Goal: Information Seeking & Learning: Learn about a topic

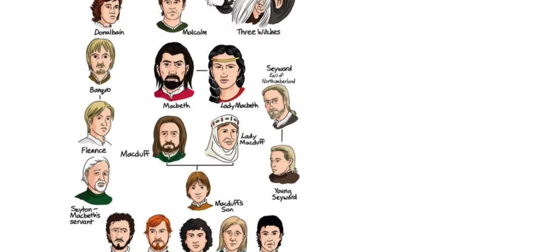
scroll to position [1310, 0]
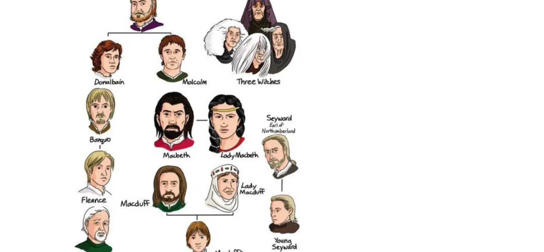
scroll to position [1277, 0]
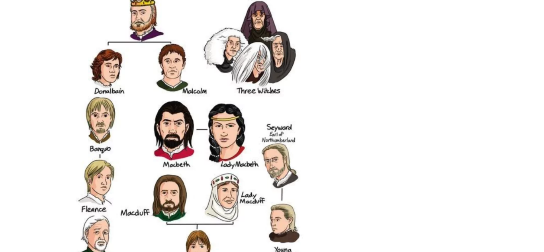
click at [251, 76] on img at bounding box center [186, 165] width 259 height 363
click at [251, 74] on img at bounding box center [186, 165] width 259 height 363
click at [251, 78] on img at bounding box center [186, 165] width 259 height 363
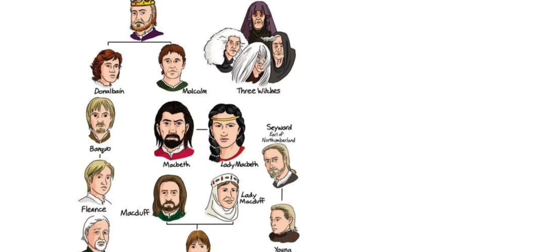
click at [251, 78] on img at bounding box center [186, 165] width 259 height 363
click at [251, 76] on img at bounding box center [186, 165] width 259 height 363
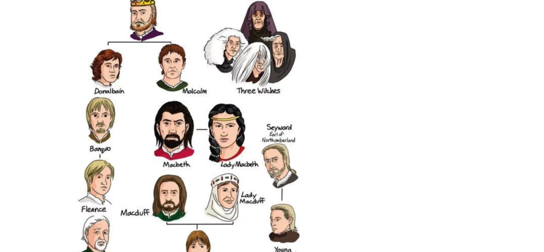
click at [251, 76] on img at bounding box center [186, 165] width 259 height 363
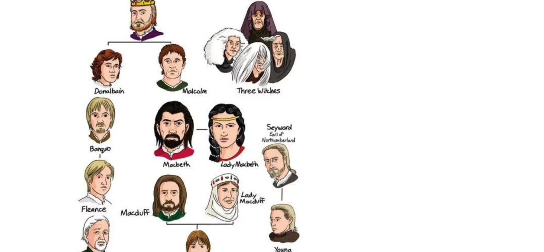
click at [251, 76] on img at bounding box center [186, 165] width 259 height 363
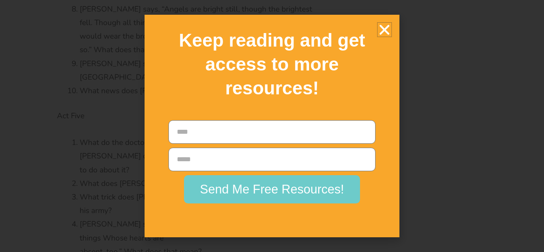
scroll to position [3784, 0]
click at [378, 30] on icon "Close" at bounding box center [385, 30] width 14 height 14
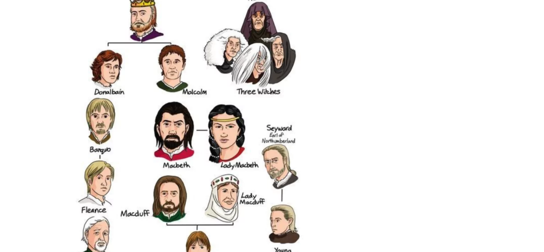
scroll to position [1303, 0]
